Goal: Obtain resource: Obtain resource

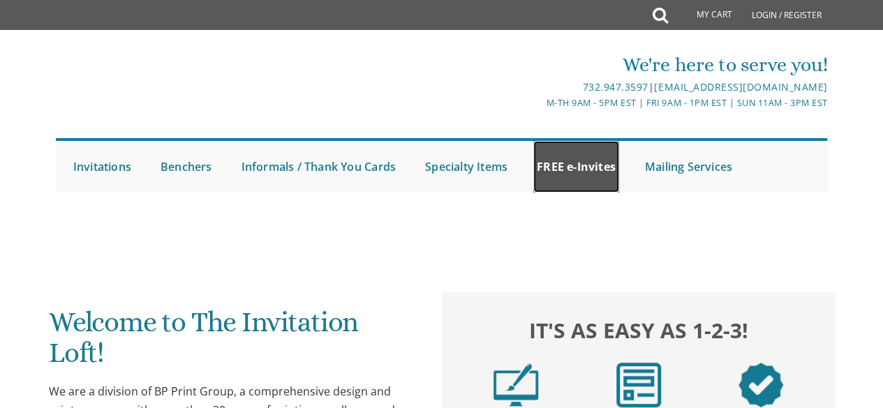
click at [589, 164] on link "FREE e-Invites" at bounding box center [576, 167] width 86 height 52
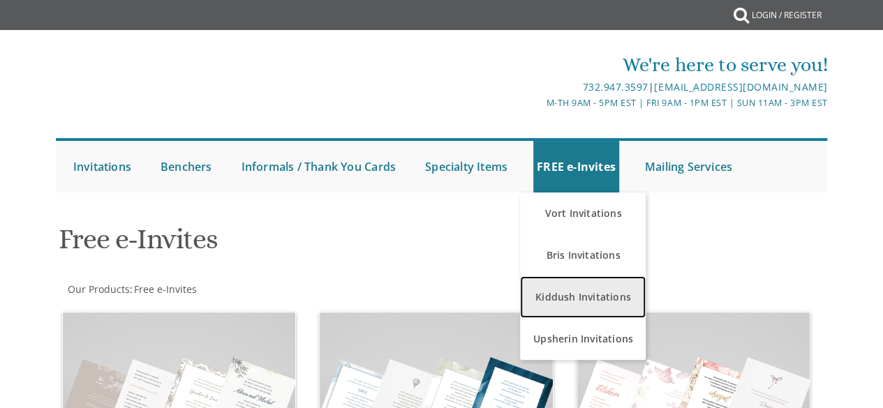
click at [585, 289] on link "Kiddush Invitations" at bounding box center [583, 297] width 126 height 42
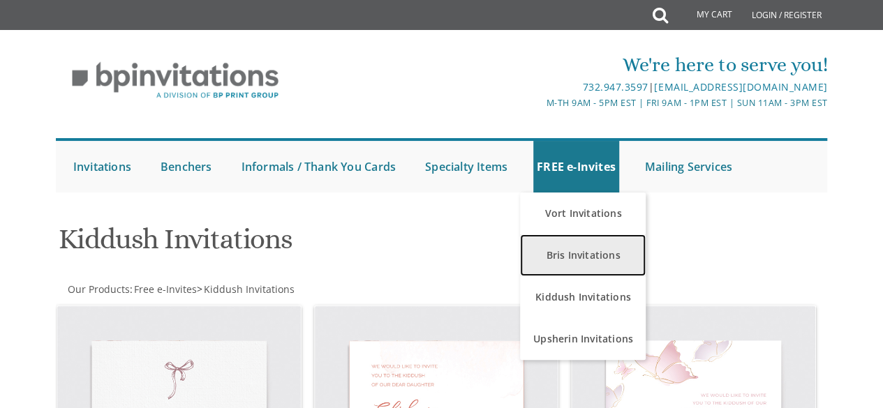
click at [584, 252] on link "Bris Invitations" at bounding box center [583, 256] width 126 height 42
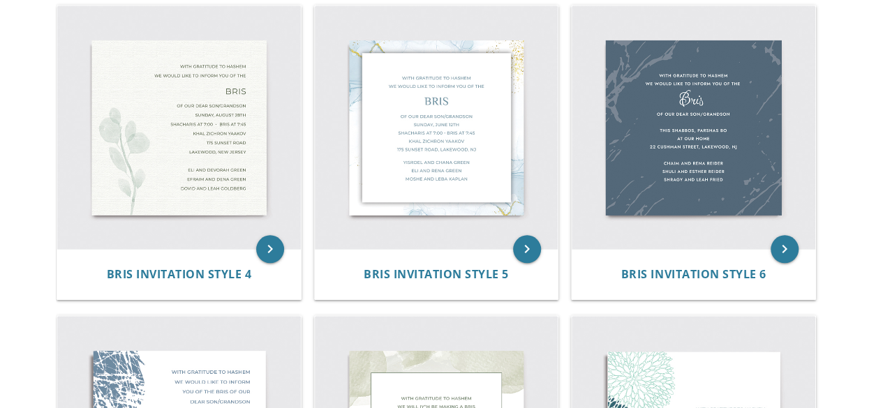
scroll to position [616, 0]
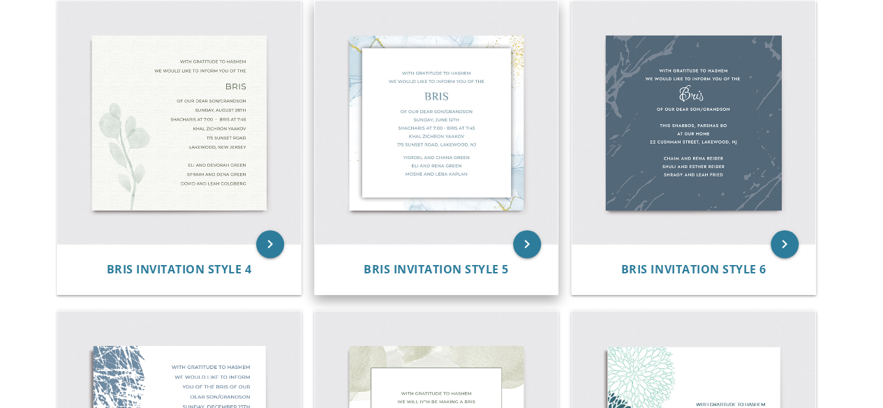
click at [382, 149] on img at bounding box center [437, 123] width 244 height 244
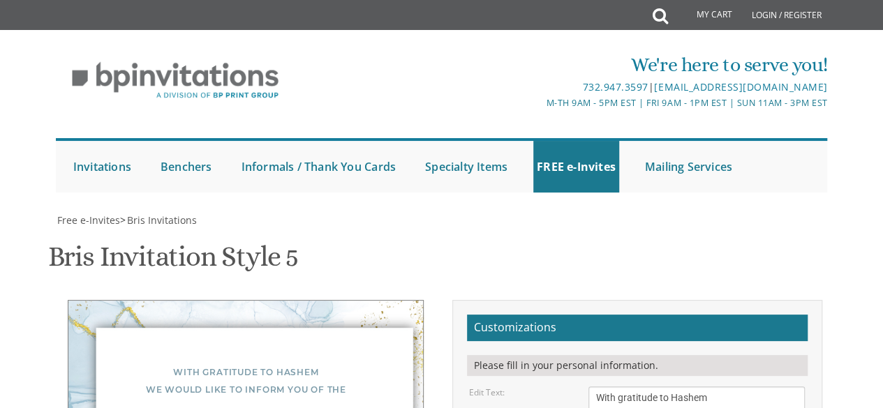
scroll to position [324, 0]
drag, startPoint x: 711, startPoint y: 285, endPoint x: 593, endPoint y: 256, distance: 121.6
type textarea "Rabbi and Mrs. Akiva Weiner"
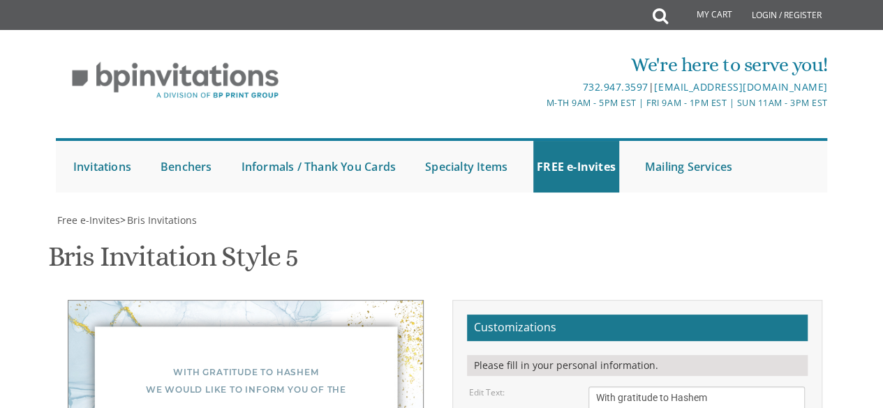
drag, startPoint x: 733, startPoint y: 188, endPoint x: 684, endPoint y: 188, distance: 48.9
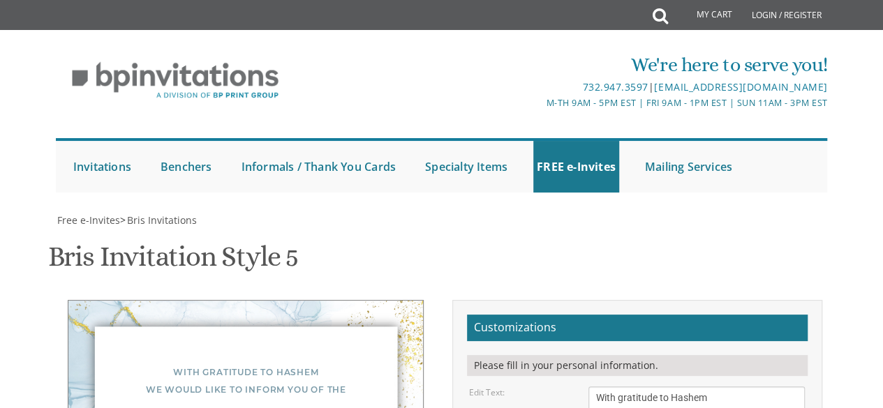
type textarea "Of our dear son/grandson Sunday, December 1st Shacharis at 8:00 • Kiddush after…"
type textarea "B"
type textarea "Aufruf"
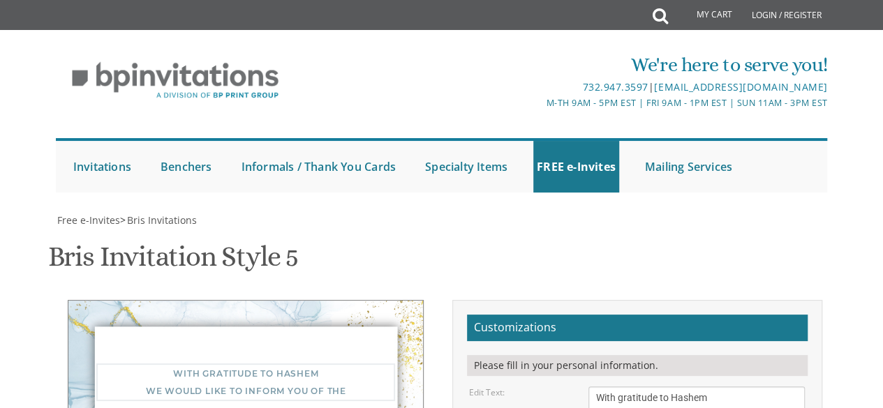
click at [696, 387] on textarea "With gratitude to Hashem We would like to inform you of the" at bounding box center [696, 406] width 217 height 38
click at [733, 387] on textarea "With gratitude to Hashem We would like to inform you of the" at bounding box center [696, 406] width 217 height 38
click at [725, 387] on textarea "With gratitude to Hashem We would like to inform you of the" at bounding box center [696, 406] width 217 height 38
type textarea "With gratitude to Hashem We would like to invite you to the"
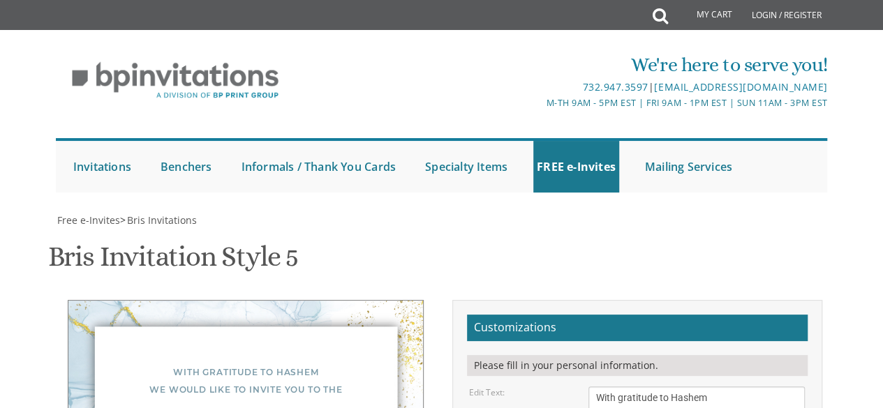
drag, startPoint x: 714, startPoint y: 156, endPoint x: 665, endPoint y: 161, distance: 49.9
drag, startPoint x: 649, startPoint y: 159, endPoint x: 628, endPoint y: 158, distance: 21.0
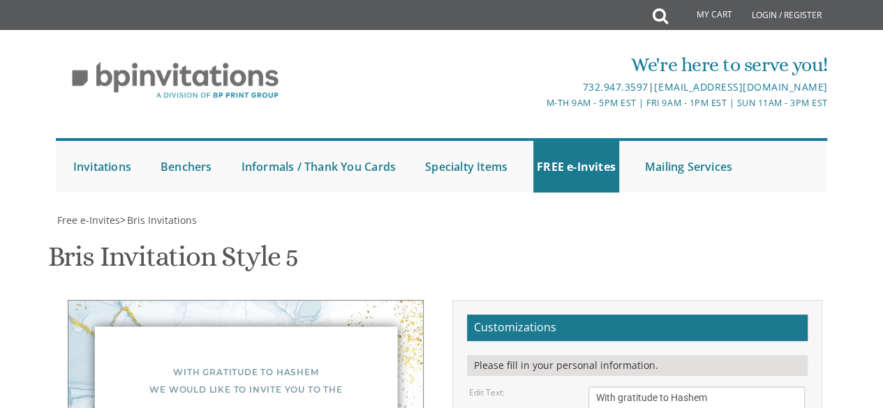
type textarea "Of our son Moishy , December 1st Shacharis at 8:00 • Kiddush after Tefillah Bai…"
